Goal: Check status: Check status

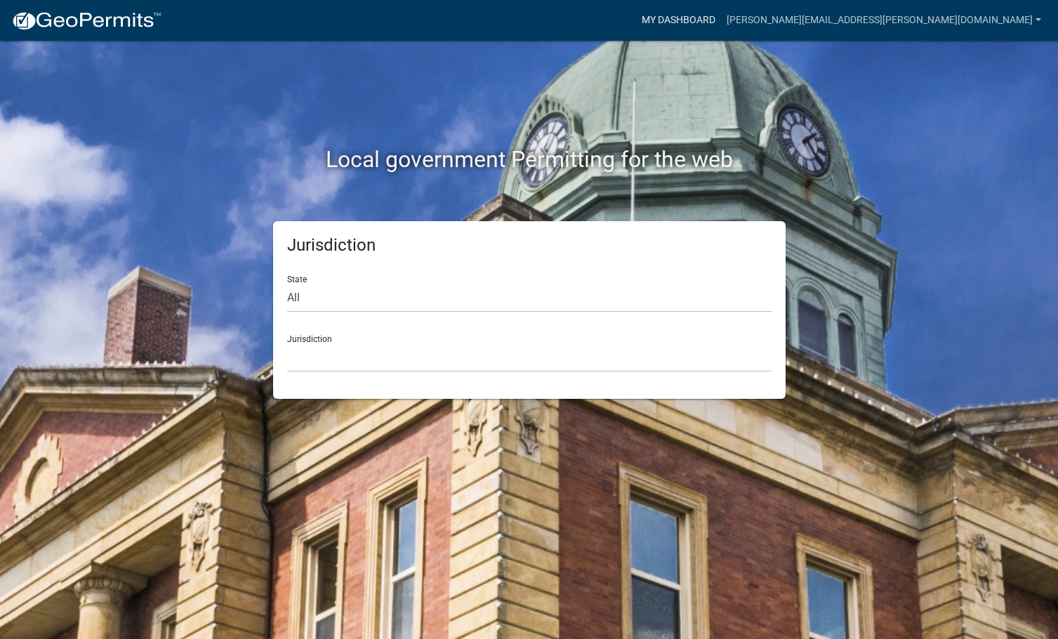
click at [721, 17] on link "My Dashboard" at bounding box center [678, 20] width 85 height 27
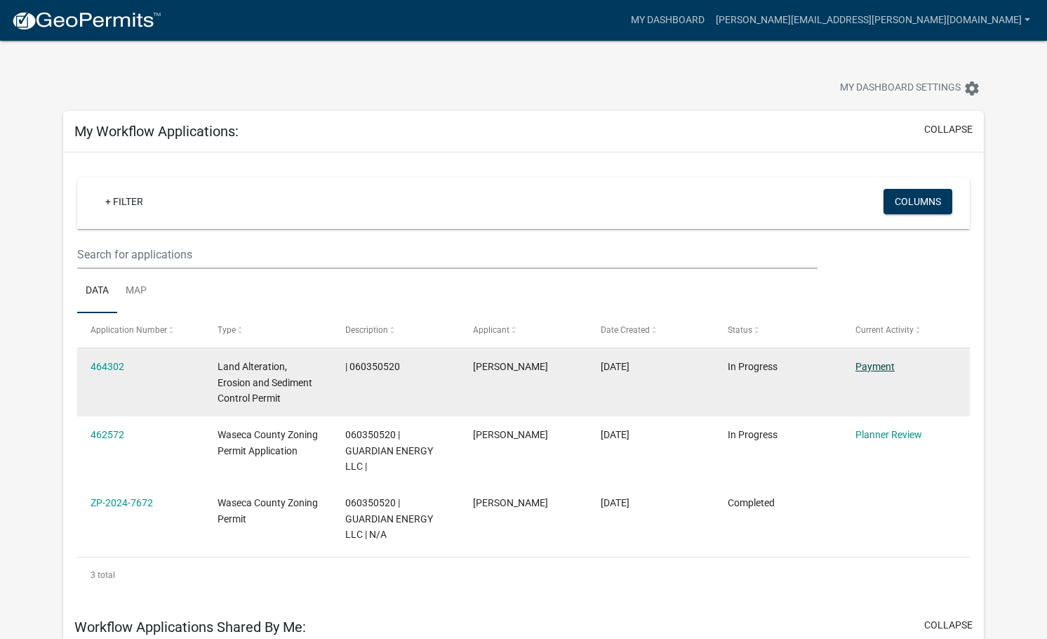
click at [887, 364] on link "Payment" at bounding box center [875, 366] width 39 height 11
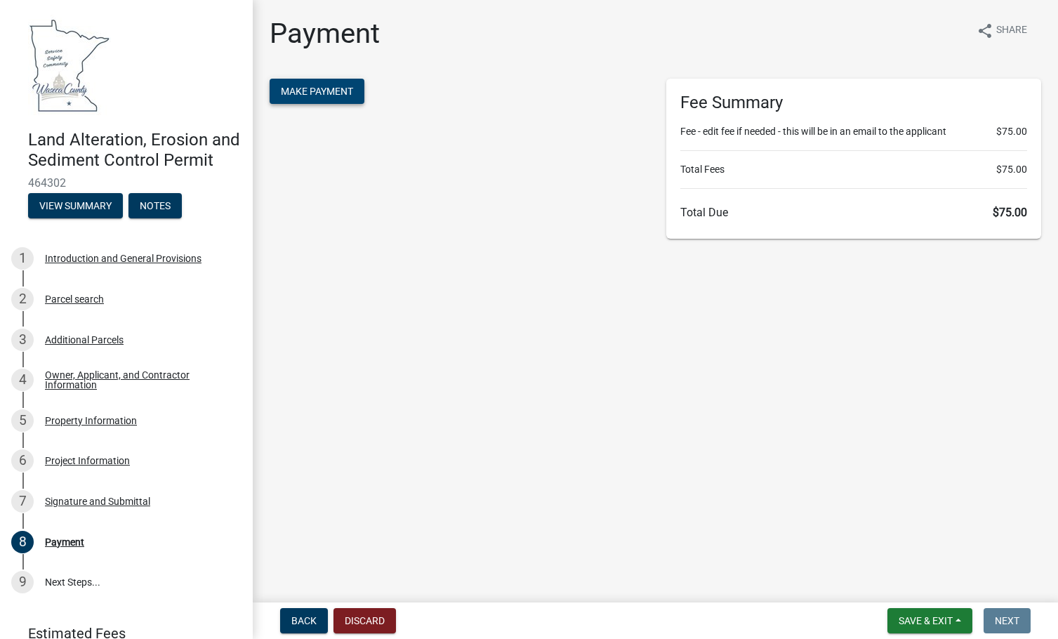
click at [336, 86] on span "Make Payment" at bounding box center [317, 91] width 72 height 11
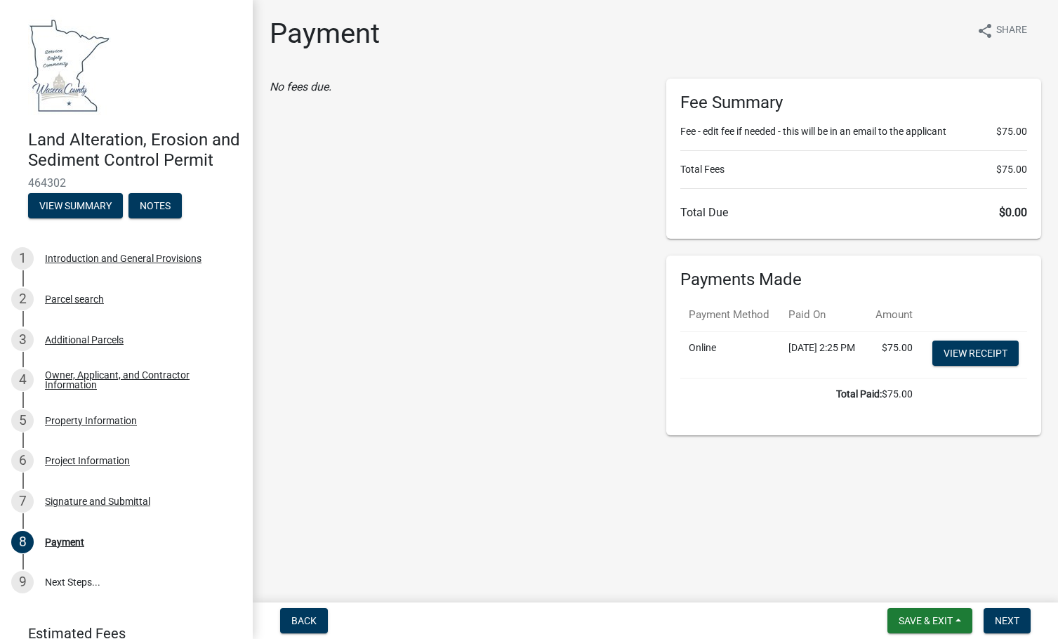
drag, startPoint x: 431, startPoint y: 112, endPoint x: 420, endPoint y: 107, distance: 12.0
click at [432, 111] on div "No fees due." at bounding box center [457, 257] width 397 height 357
click at [106, 425] on div "Property Information" at bounding box center [91, 421] width 92 height 10
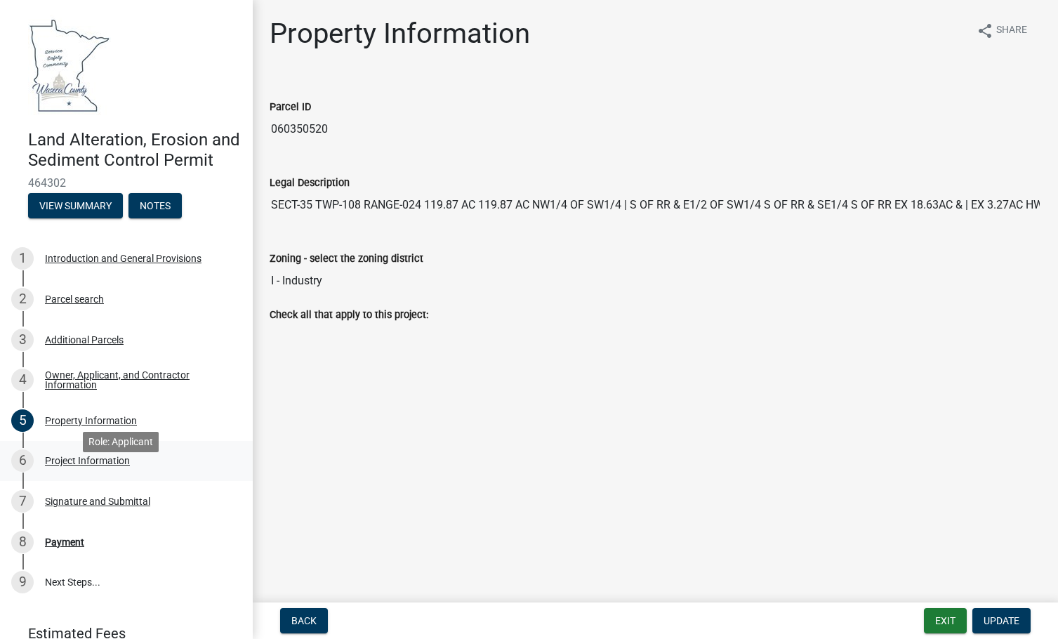
click at [103, 470] on div "6 Project Information" at bounding box center [120, 460] width 219 height 22
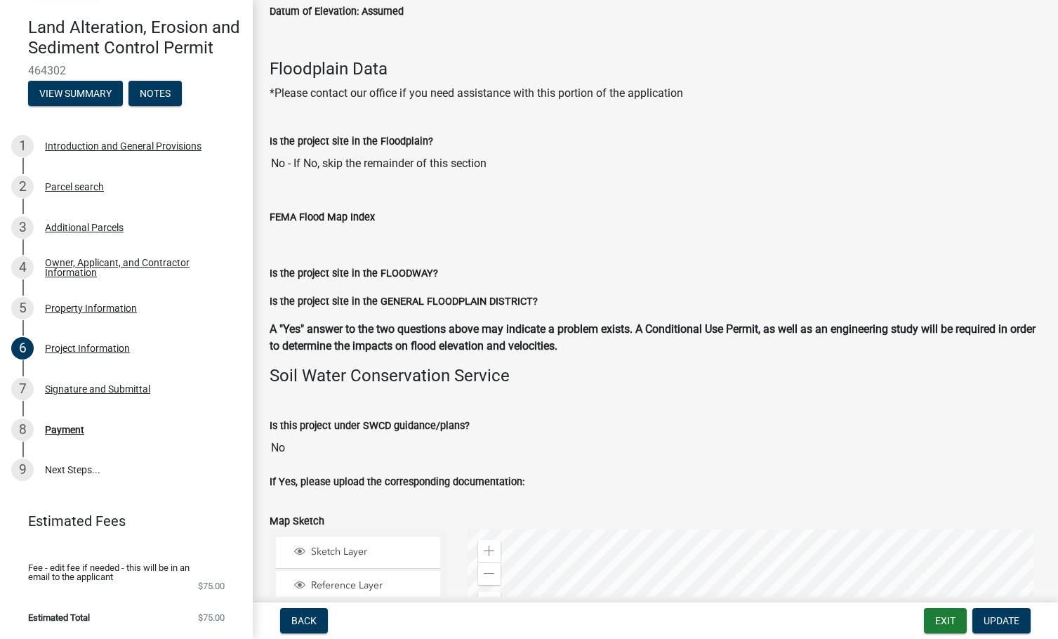
scroll to position [2516, 0]
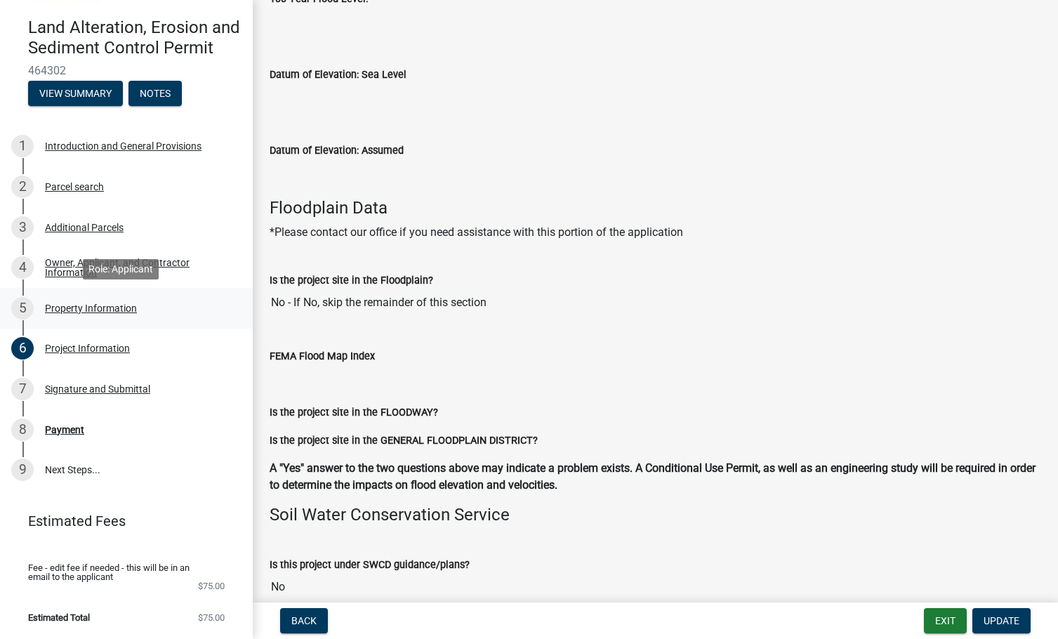
click at [74, 312] on div "Property Information" at bounding box center [91, 308] width 92 height 10
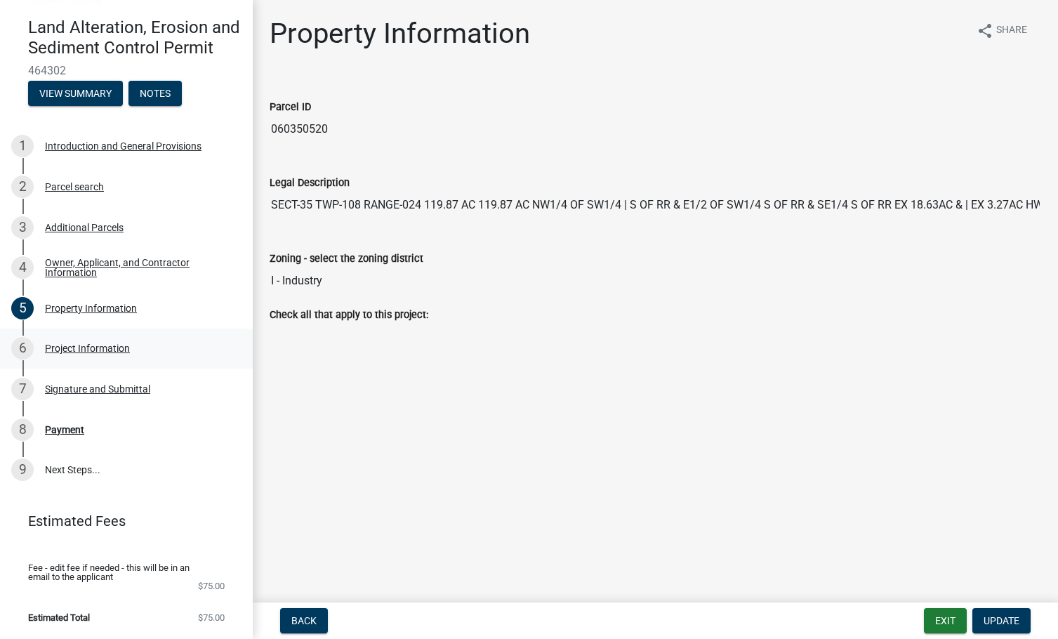
click at [95, 352] on div "Project Information" at bounding box center [87, 348] width 85 height 10
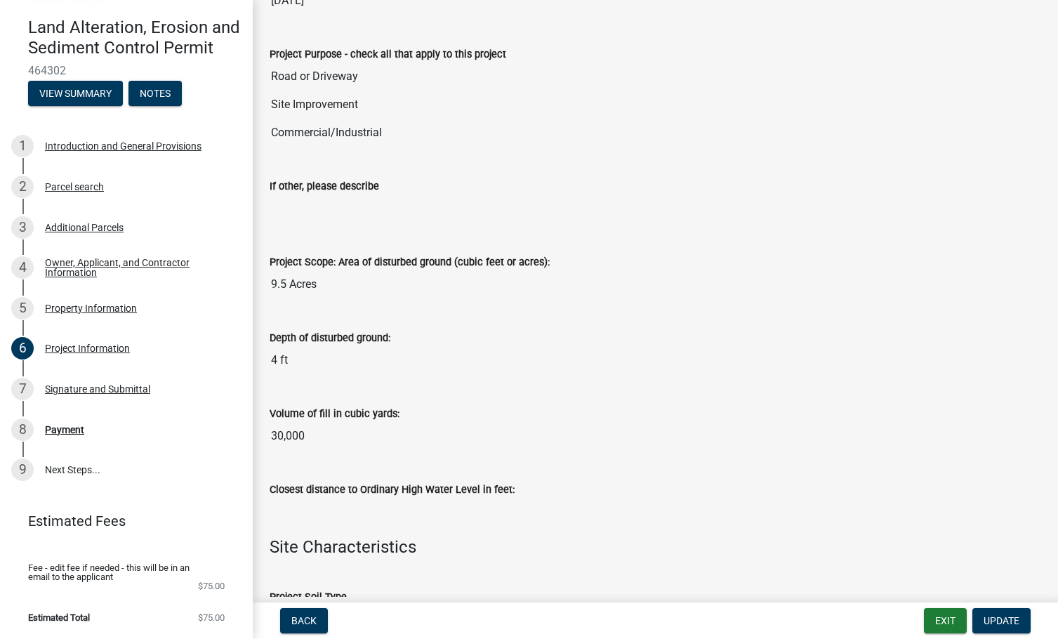
scroll to position [562, 0]
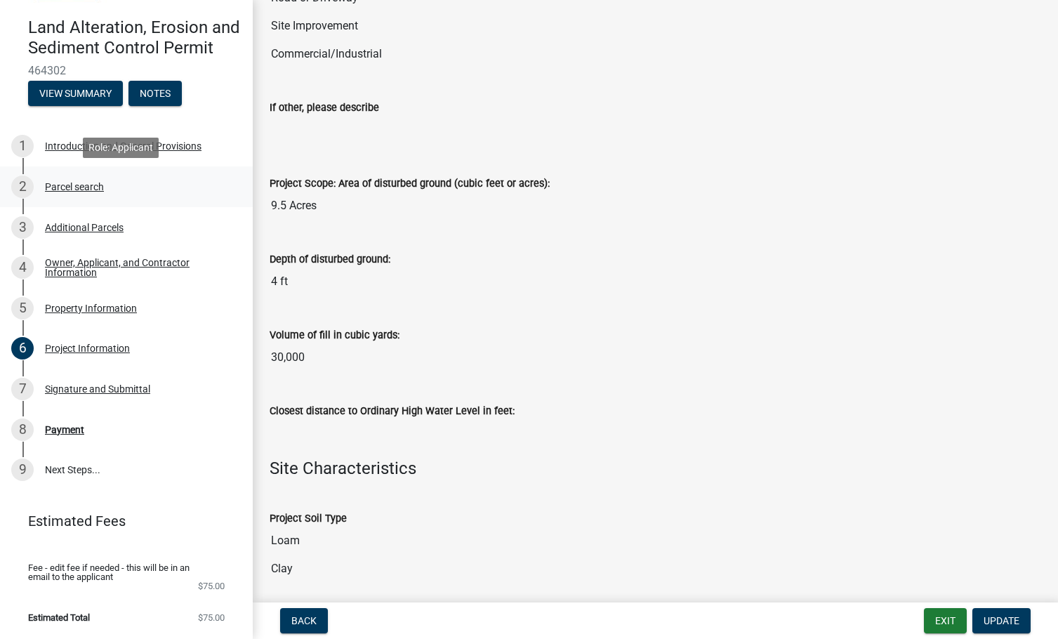
drag, startPoint x: 321, startPoint y: 362, endPoint x: 225, endPoint y: 192, distance: 194.9
click at [225, 192] on div "Land Alteration, Erosion and Sediment Control Permit 464302 View Summary Notes …" at bounding box center [529, 319] width 1058 height 639
click at [449, 305] on div "Depth of disturbed ground: 4 ft" at bounding box center [655, 269] width 793 height 76
drag, startPoint x: 371, startPoint y: 326, endPoint x: 283, endPoint y: 322, distance: 87.8
click at [283, 322] on div "Volume of fill in cubic yards: 30,000" at bounding box center [655, 339] width 771 height 65
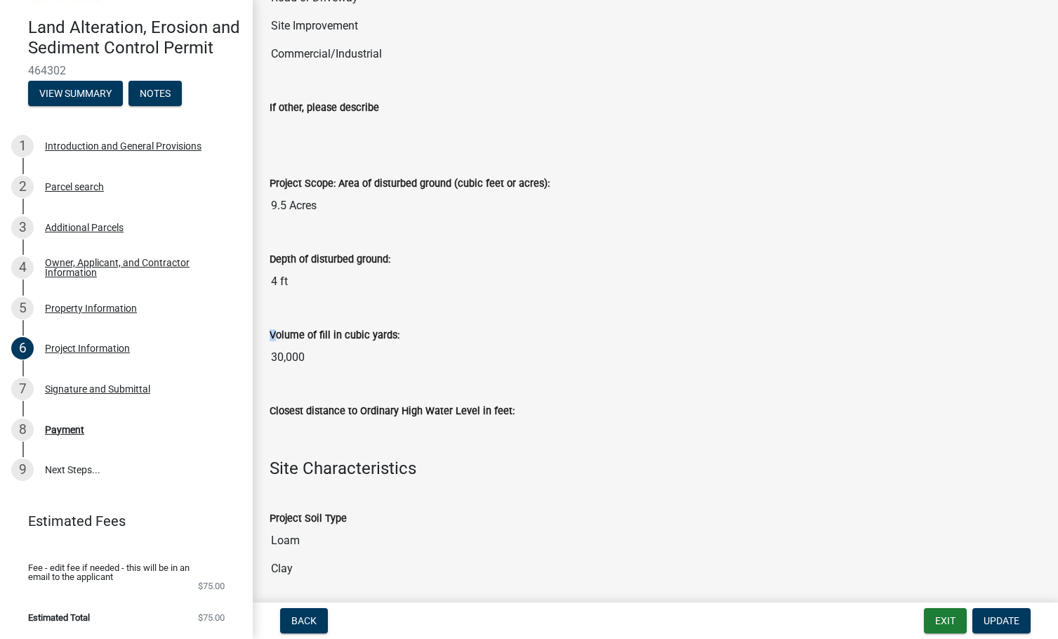
drag, startPoint x: 272, startPoint y: 333, endPoint x: 397, endPoint y: 347, distance: 125.7
click at [397, 347] on div "Volume of fill in cubic yards: 30,000" at bounding box center [655, 339] width 771 height 65
click at [428, 366] on input "30,000" at bounding box center [655, 357] width 771 height 28
click at [467, 402] on div "Closest distance to Ordinary High Water Level in feet:" at bounding box center [655, 410] width 771 height 17
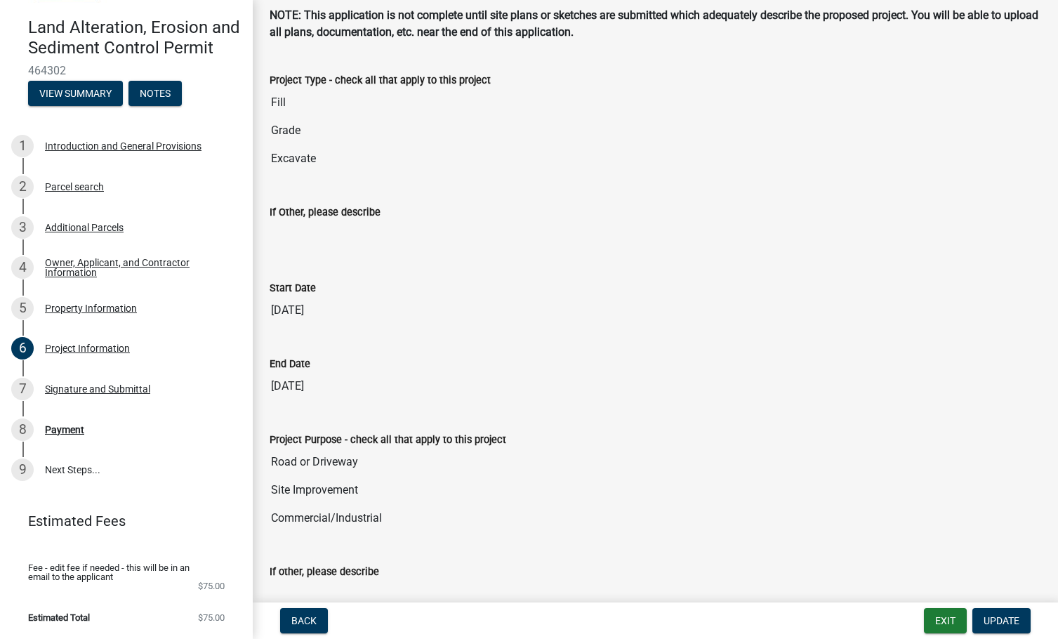
scroll to position [0, 0]
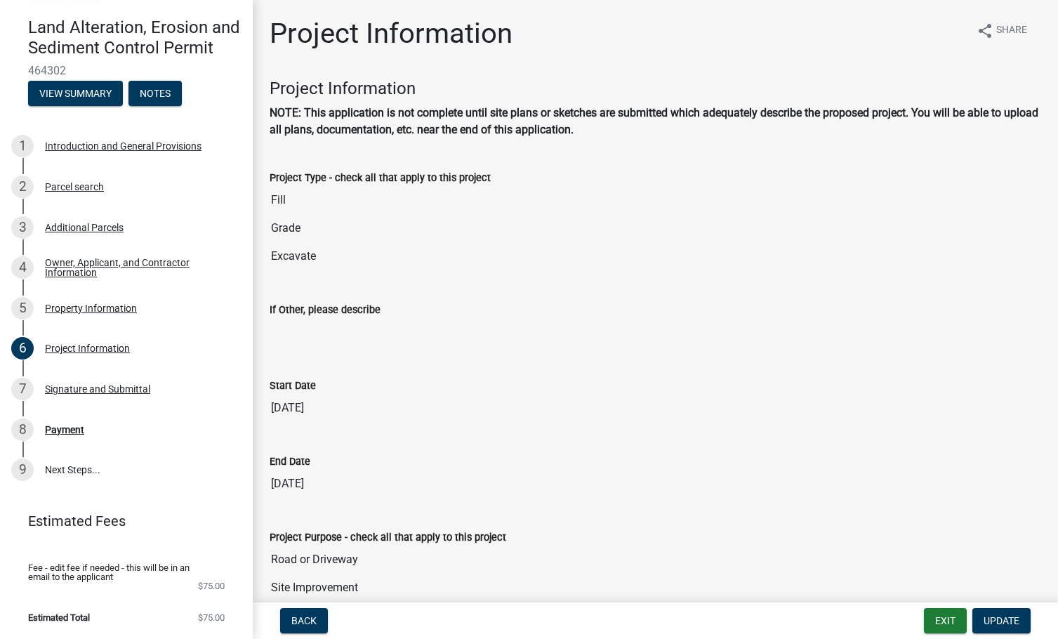
click at [112, 36] on h4 "Land Alteration, Erosion and Sediment Control Permit" at bounding box center [134, 38] width 213 height 41
click at [82, 34] on h4 "Land Alteration, Erosion and Sediment Control Permit" at bounding box center [134, 38] width 213 height 41
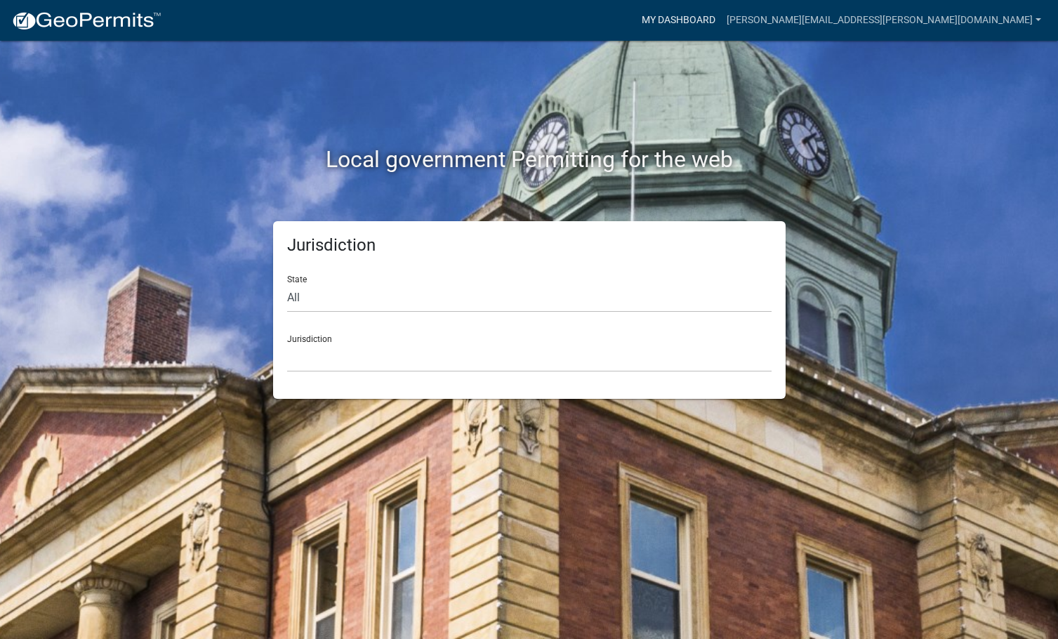
click at [721, 9] on link "My Dashboard" at bounding box center [678, 20] width 85 height 27
